Goal: Use online tool/utility: Use online tool/utility

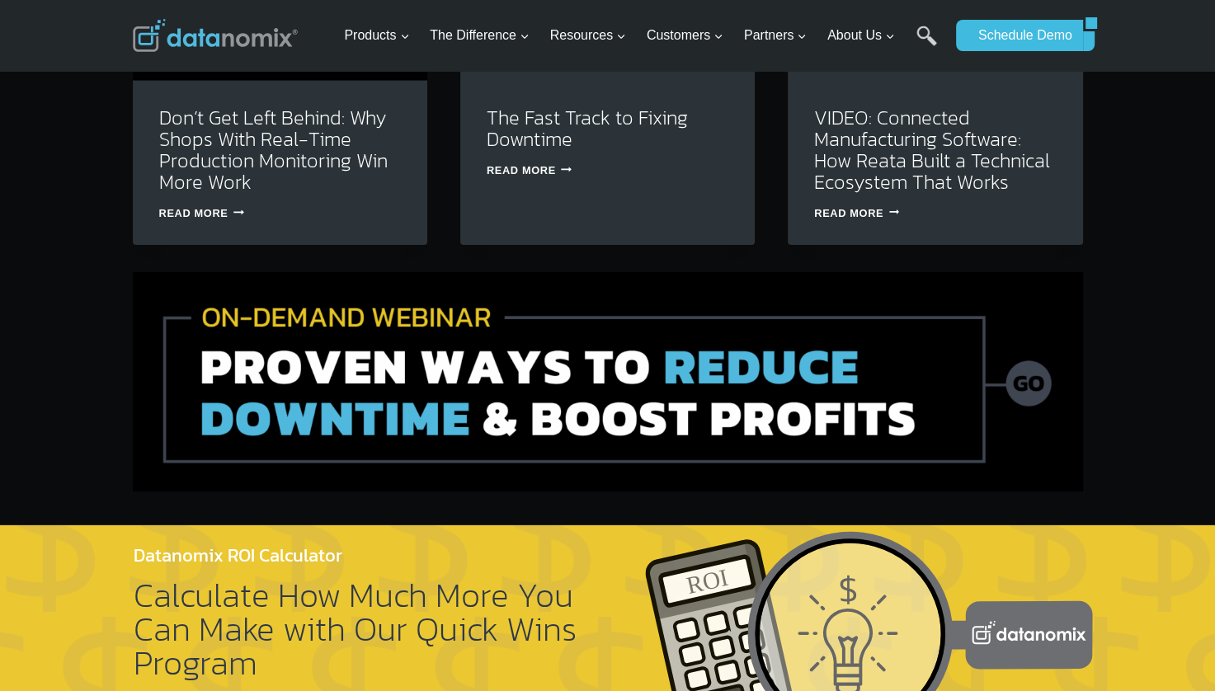
scroll to position [5209, 0]
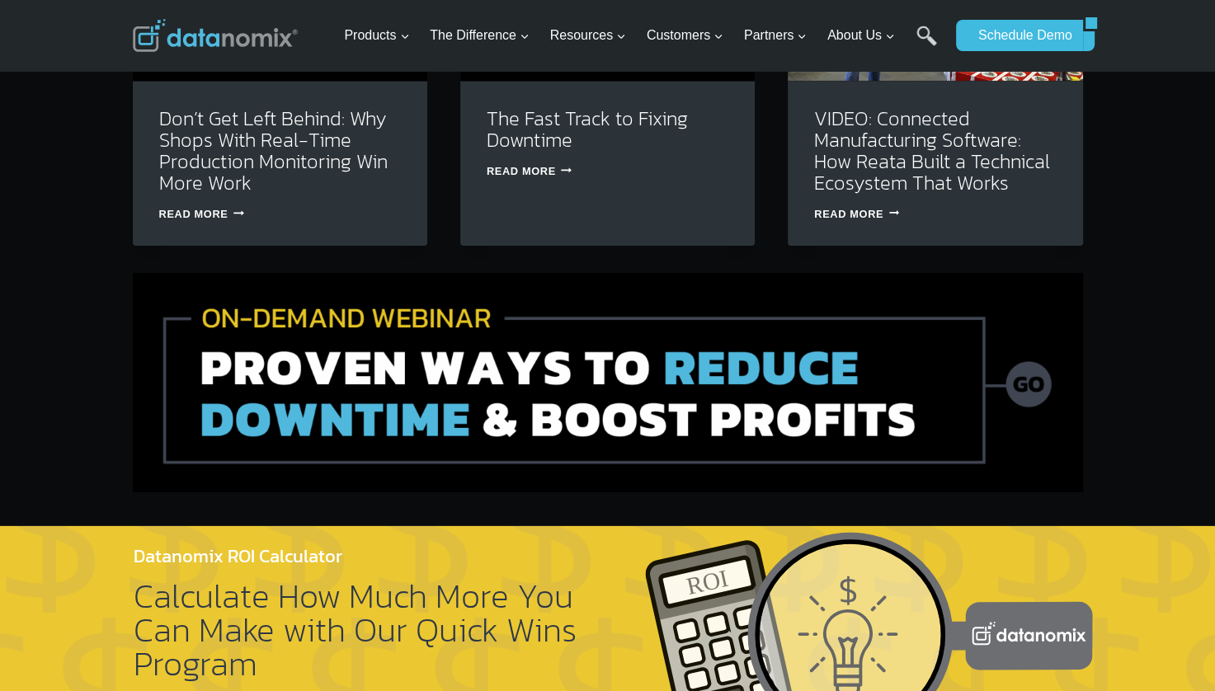
click at [1045, 356] on img at bounding box center [608, 382] width 950 height 219
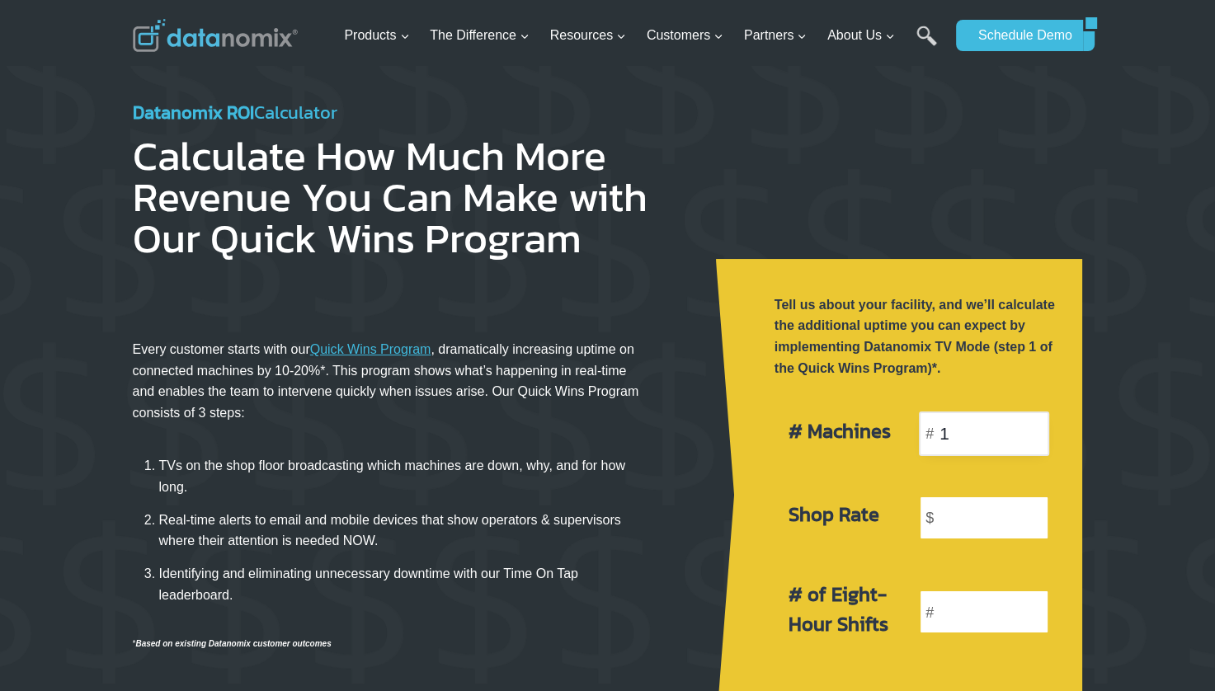
click at [1027, 420] on input "1" at bounding box center [984, 433] width 130 height 45
click at [1030, 423] on input "2" at bounding box center [984, 433] width 130 height 45
type input "3"
click at [1030, 423] on input "3" at bounding box center [984, 433] width 130 height 45
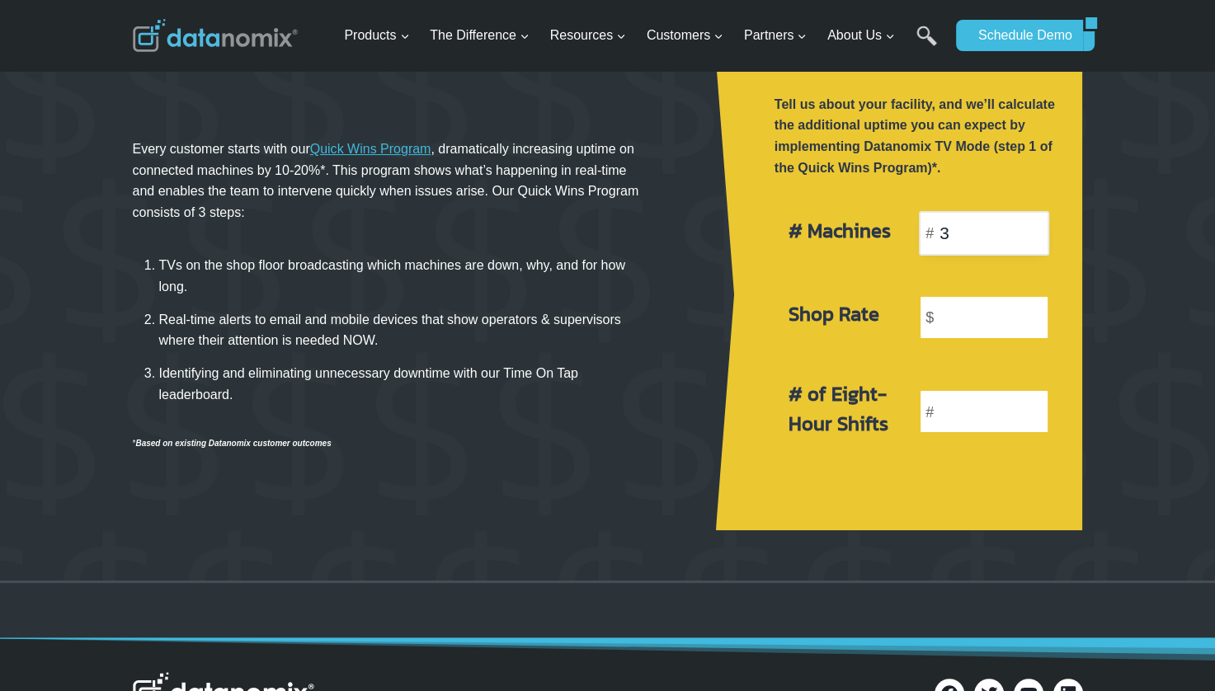
scroll to position [207, 0]
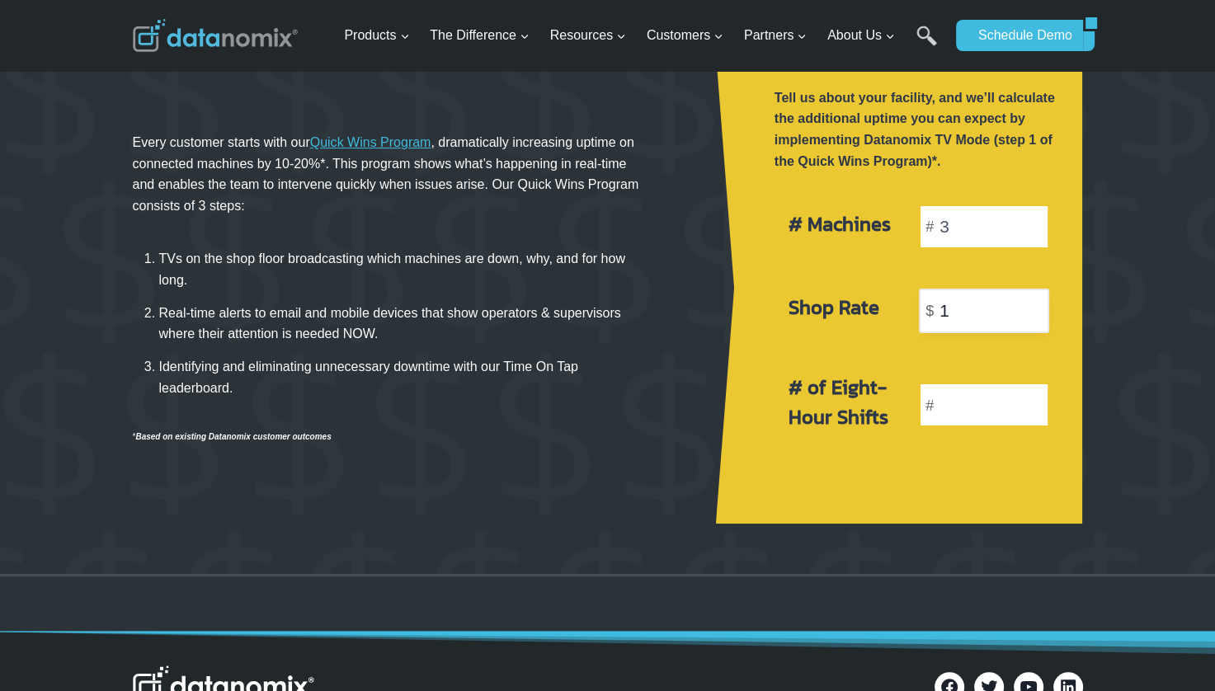
click at [1034, 300] on input "1" at bounding box center [984, 311] width 130 height 45
click at [1034, 300] on input "2" at bounding box center [984, 311] width 130 height 45
click at [1034, 300] on input "3" at bounding box center [984, 311] width 130 height 45
click at [1034, 300] on input "4" at bounding box center [984, 311] width 130 height 45
click at [1034, 300] on input "5" at bounding box center [984, 311] width 130 height 45
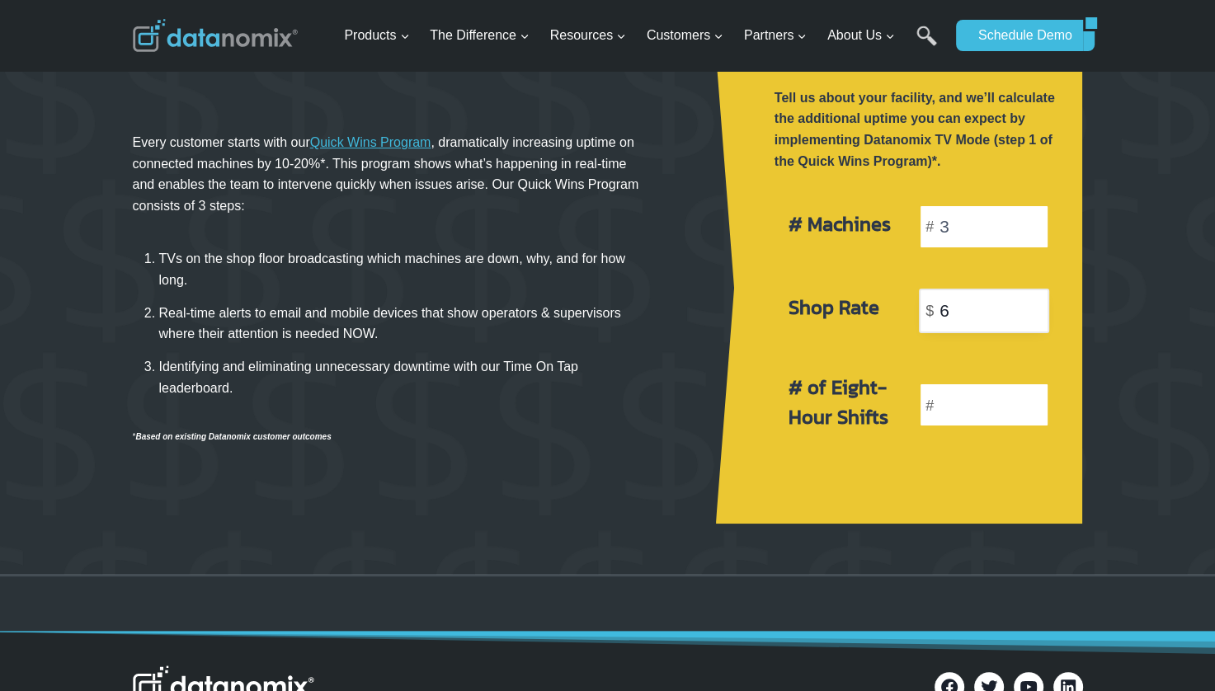
click at [1034, 300] on input "6" at bounding box center [984, 311] width 130 height 45
click at [1034, 300] on input "7" at bounding box center [984, 311] width 130 height 45
click at [1034, 300] on input "8" at bounding box center [984, 311] width 130 height 45
click at [1034, 300] on input "9" at bounding box center [984, 311] width 130 height 45
click at [1034, 300] on input "10" at bounding box center [984, 311] width 130 height 45
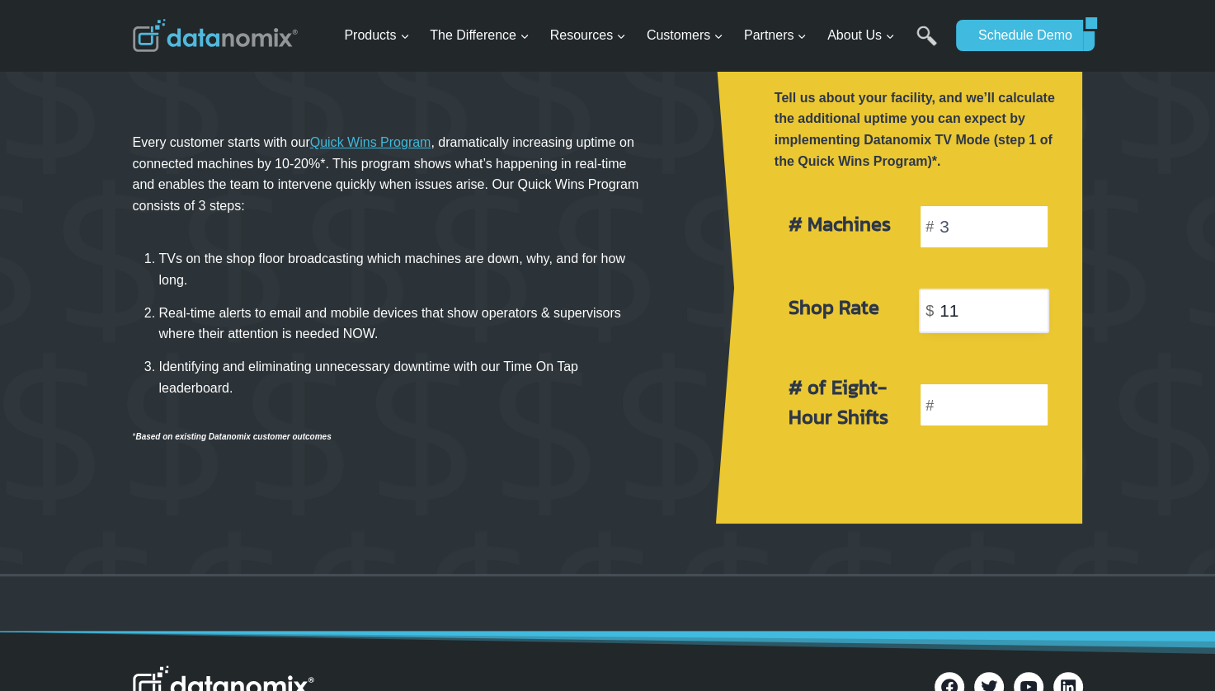
type input "11"
click at [1034, 300] on input "11" at bounding box center [984, 311] width 130 height 45
click at [1036, 398] on input "1" at bounding box center [984, 405] width 130 height 45
type input "2"
click at [1036, 398] on input "2" at bounding box center [984, 405] width 130 height 45
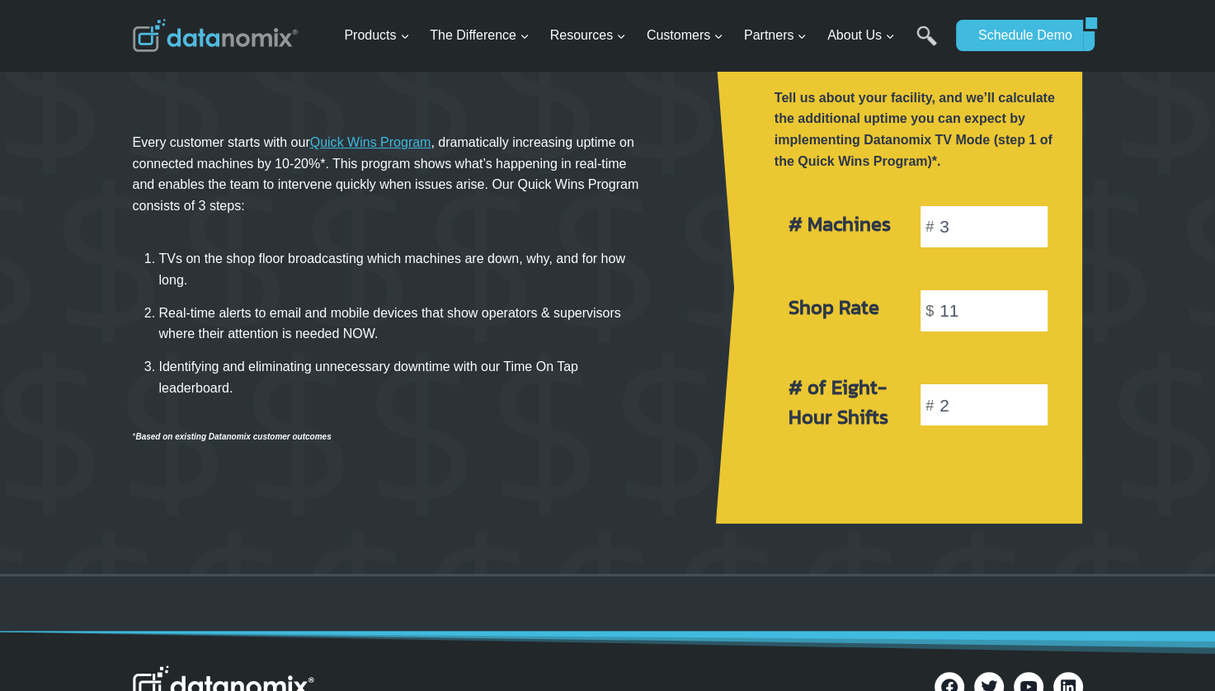
click at [1086, 390] on div "Datanomix ROI Calculator Calculate How Much More Revenue You Can Make with Our …" at bounding box center [607, 216] width 989 height 715
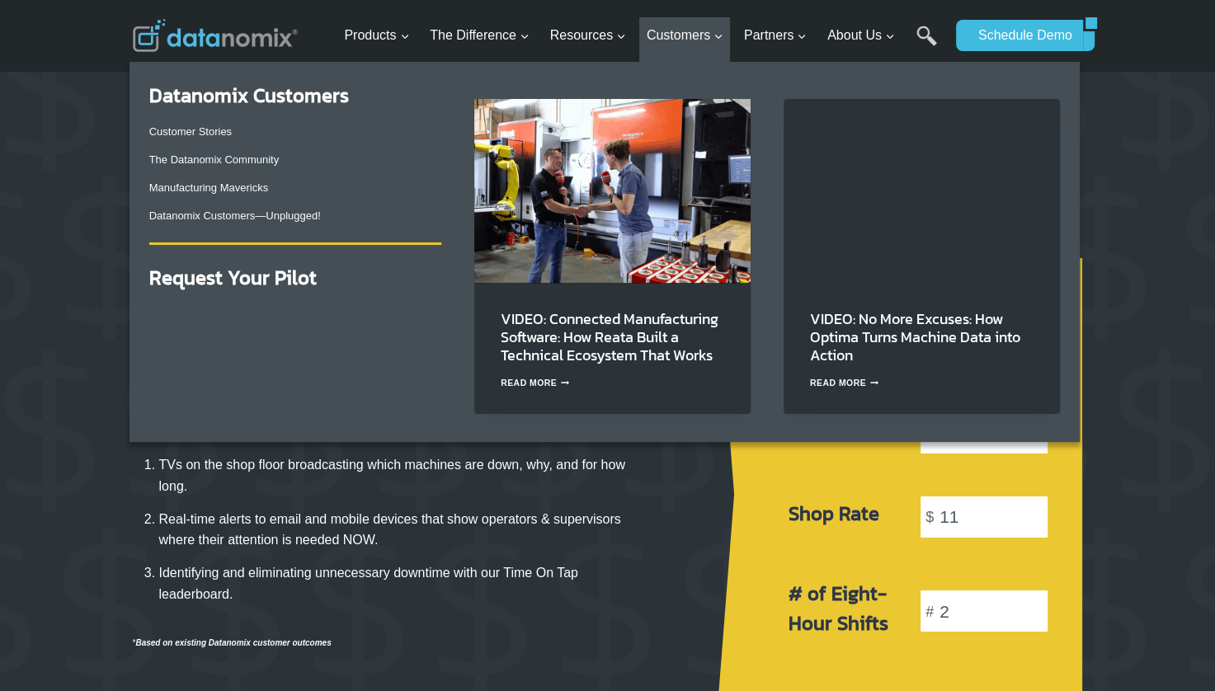
scroll to position [0, 0]
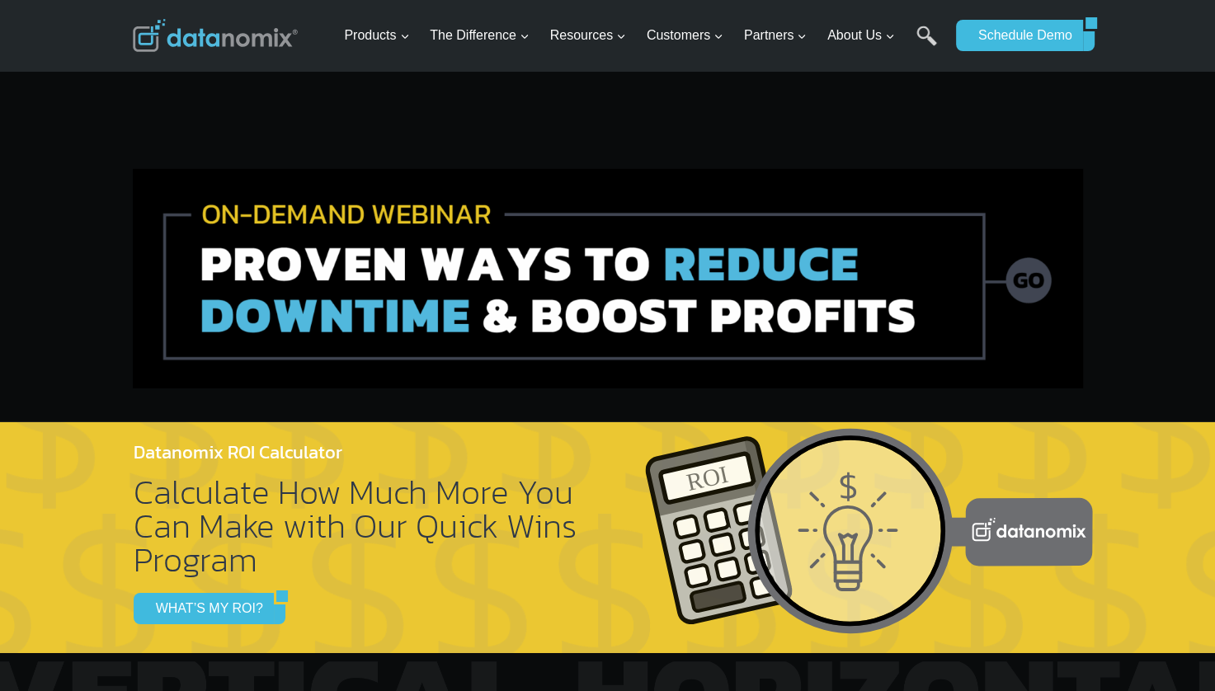
scroll to position [5313, 0]
click at [1029, 265] on img at bounding box center [608, 278] width 950 height 219
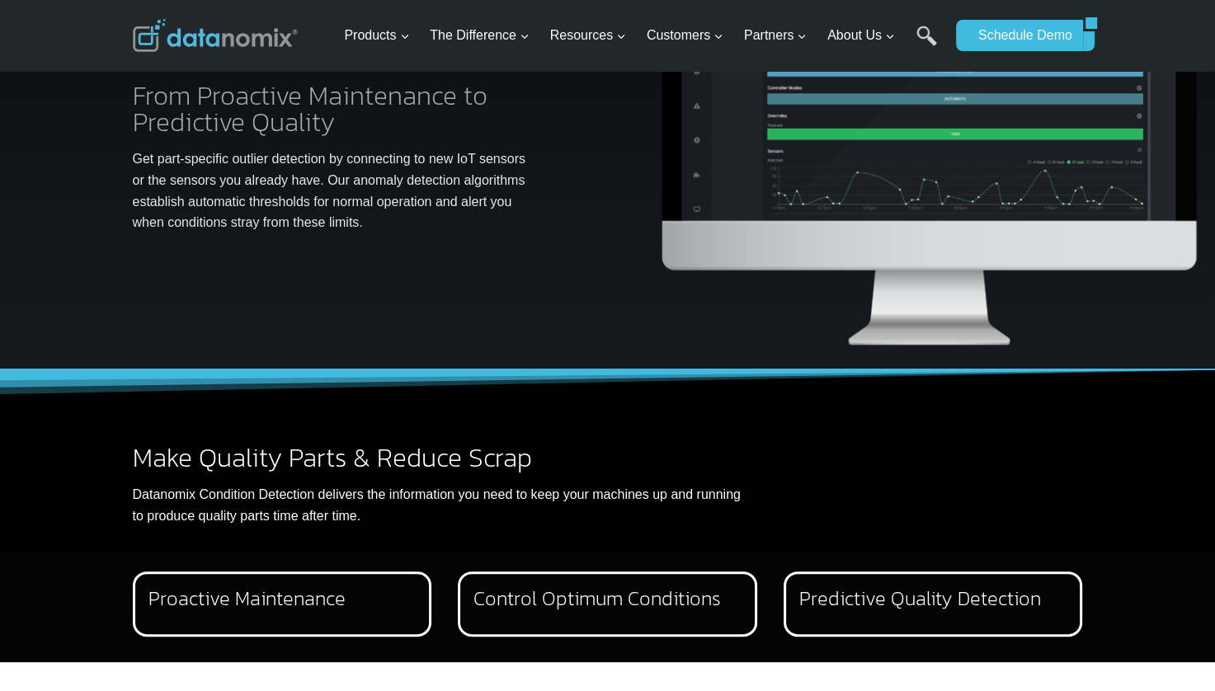
scroll to position [207, 0]
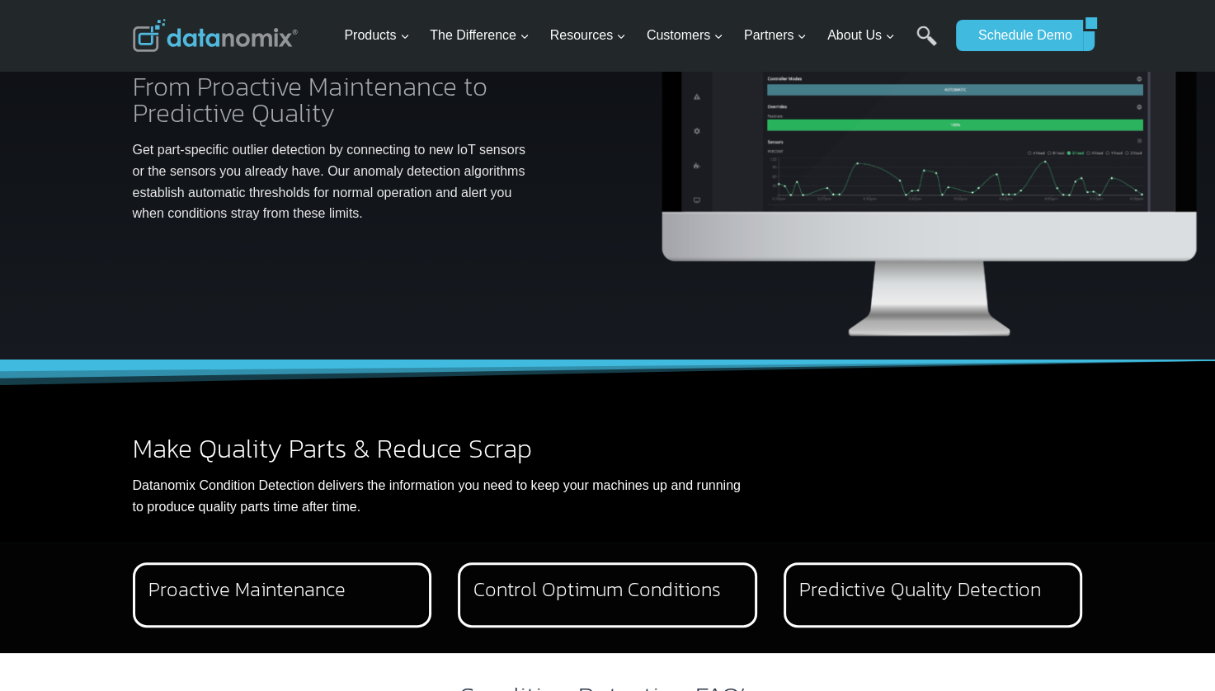
click at [623, 619] on div "Control Optimum Conditions Temperature, pressure, and vibration are usually the…" at bounding box center [607, 594] width 299 height 65
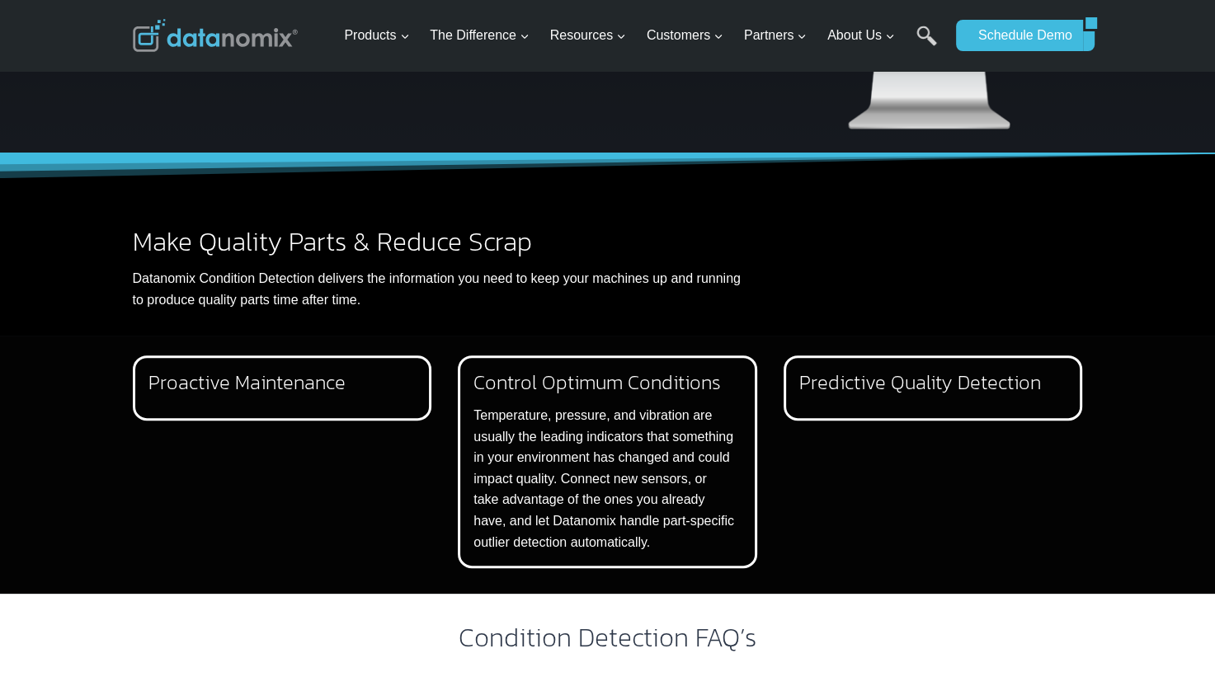
scroll to position [415, 0]
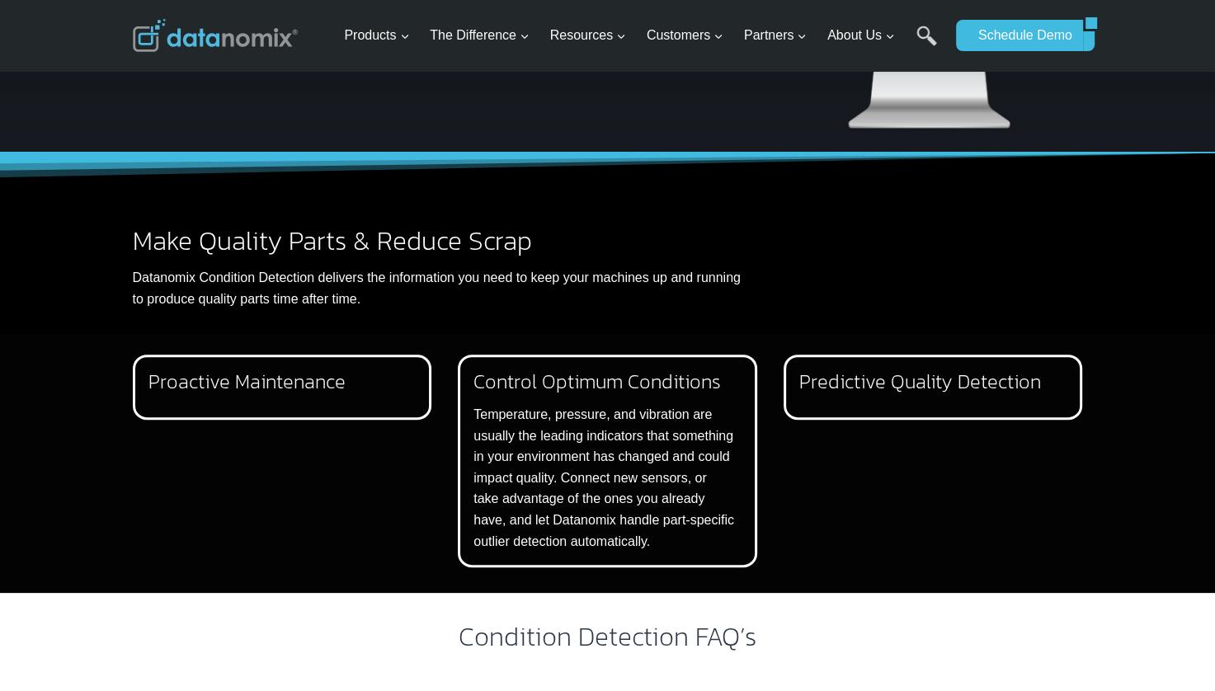
click at [933, 397] on div "Predictive Quality Detection Taking advantage of high-frequency sensors and adv…" at bounding box center [932, 387] width 299 height 65
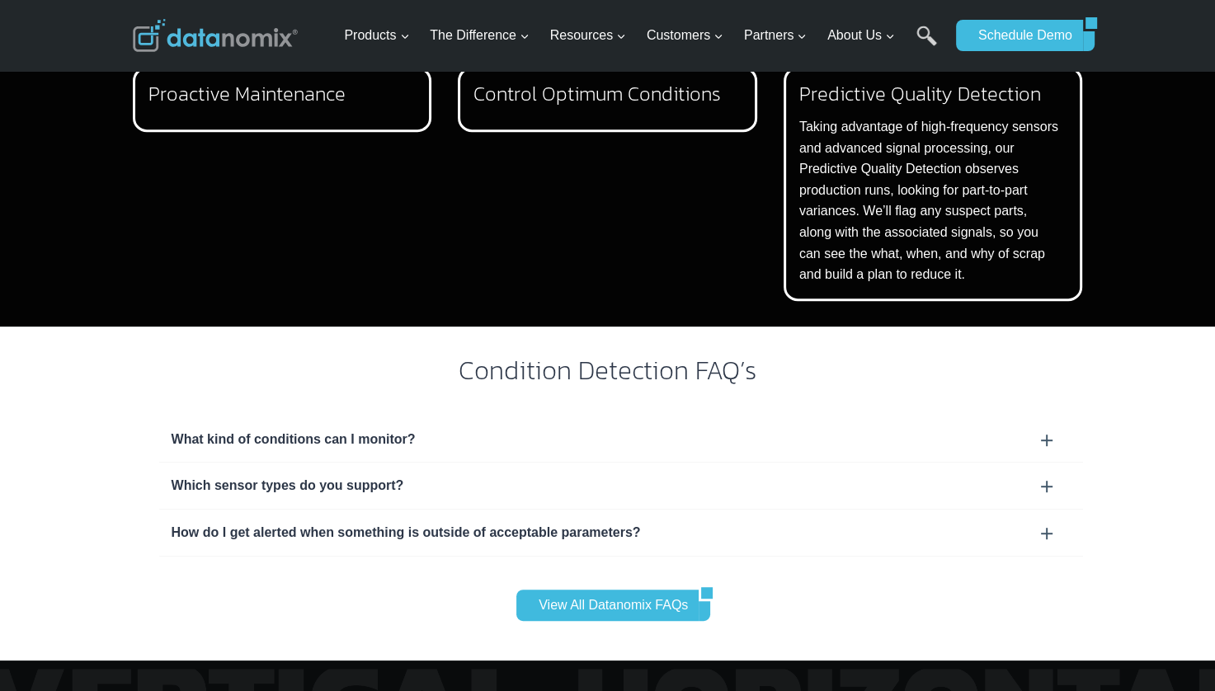
scroll to position [726, 0]
